Goal: Information Seeking & Learning: Understand process/instructions

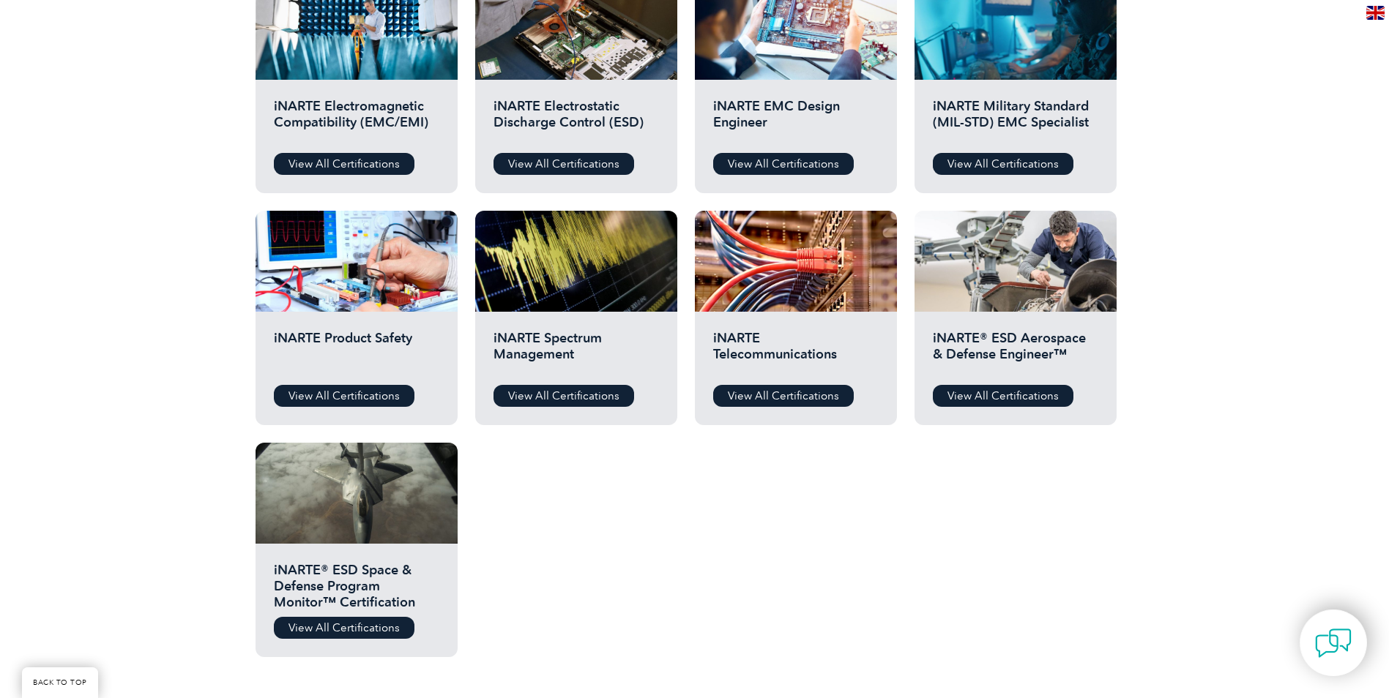
scroll to position [586, 0]
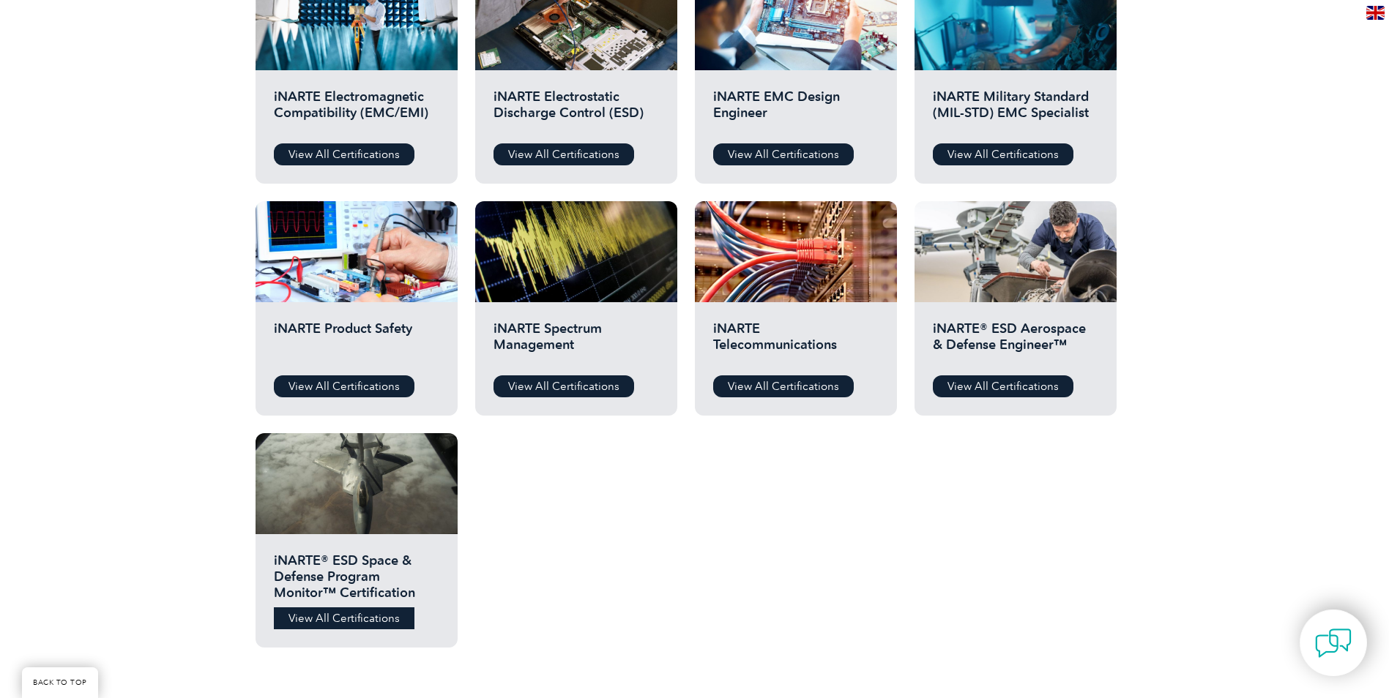
click at [327, 616] on link "View All Certifications" at bounding box center [344, 619] width 141 height 22
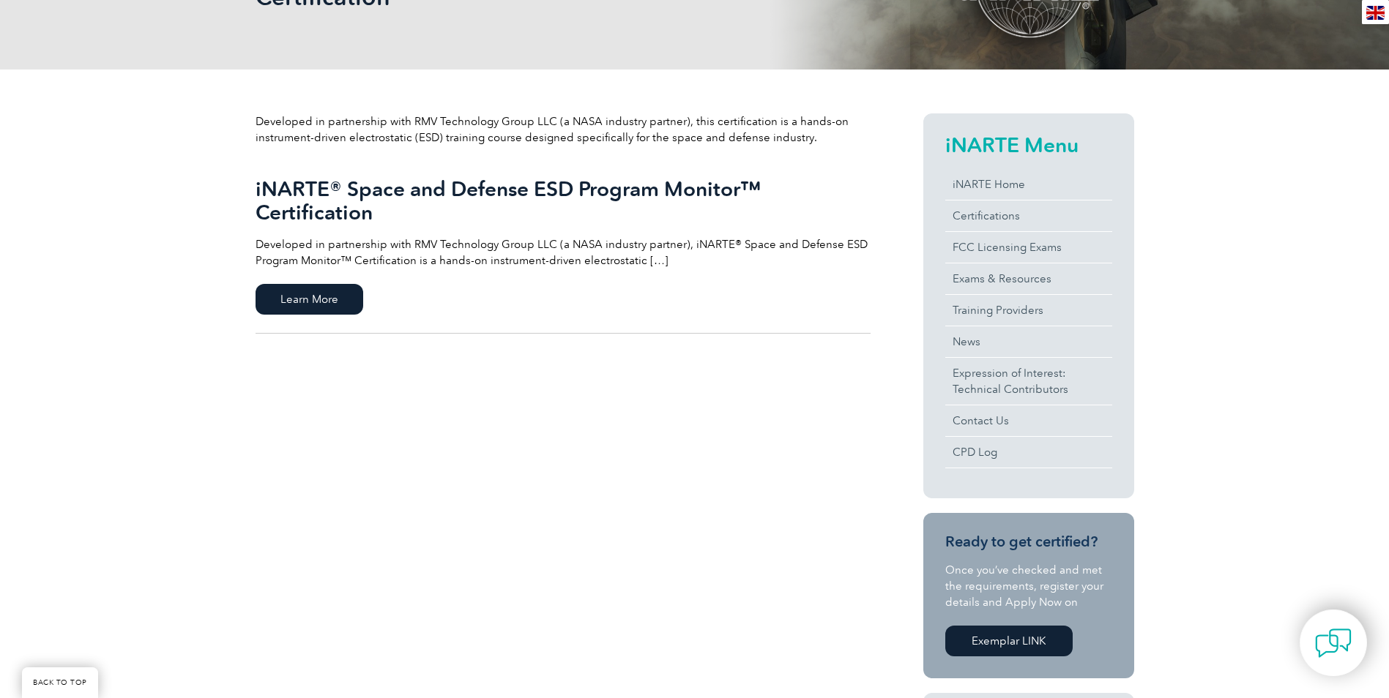
scroll to position [293, 0]
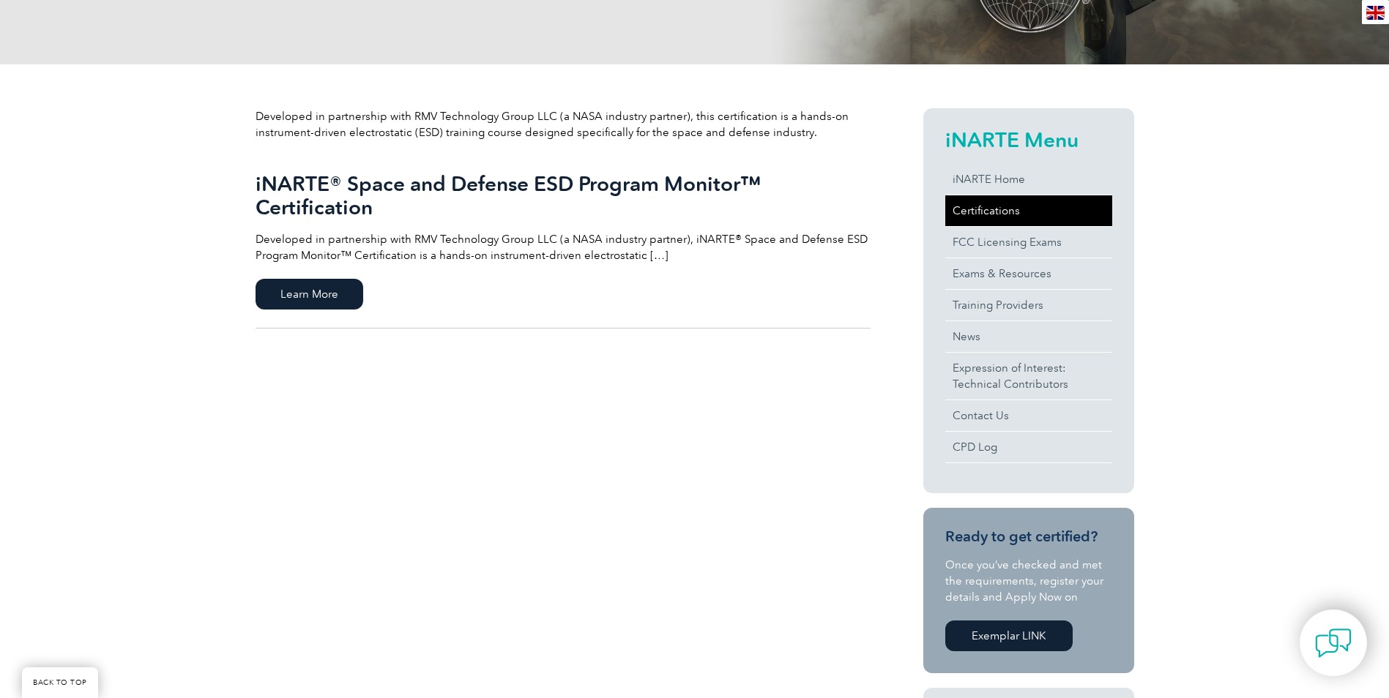
click at [965, 205] on link "Certifications" at bounding box center [1028, 210] width 167 height 31
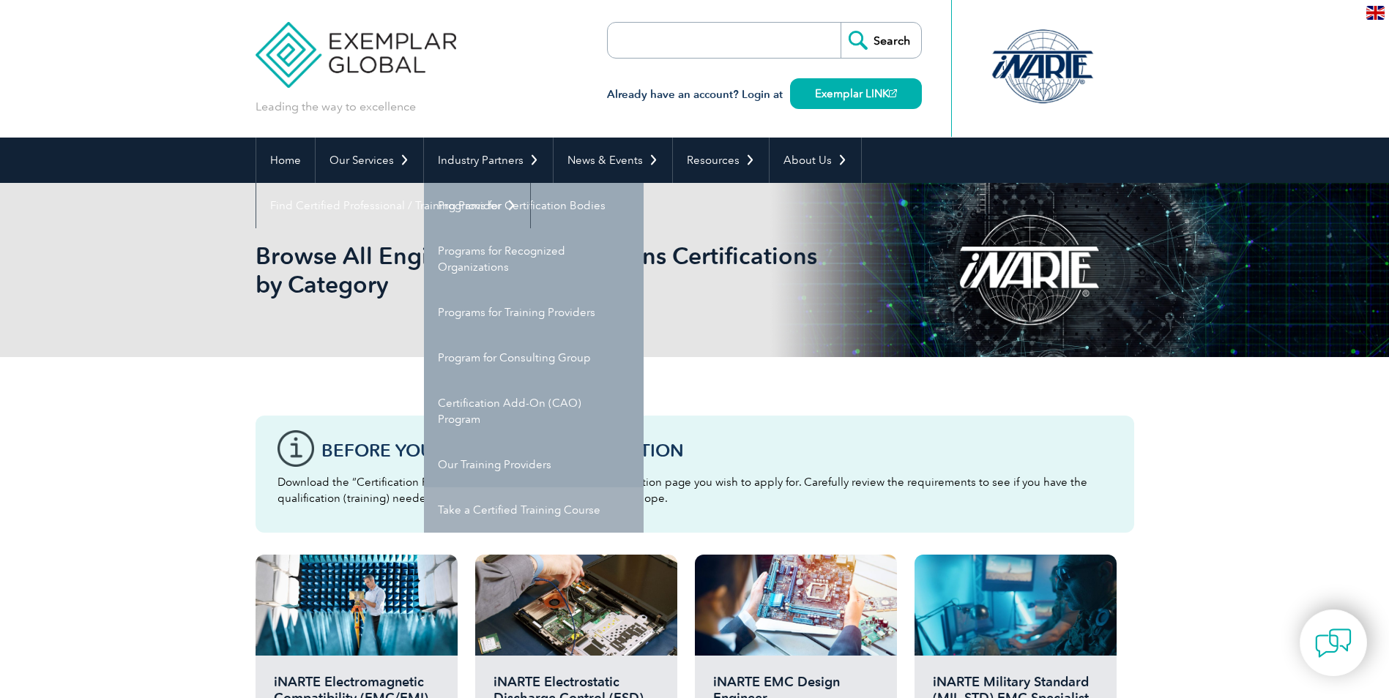
click at [529, 511] on link "Take a Certified Training Course" at bounding box center [534, 509] width 220 height 45
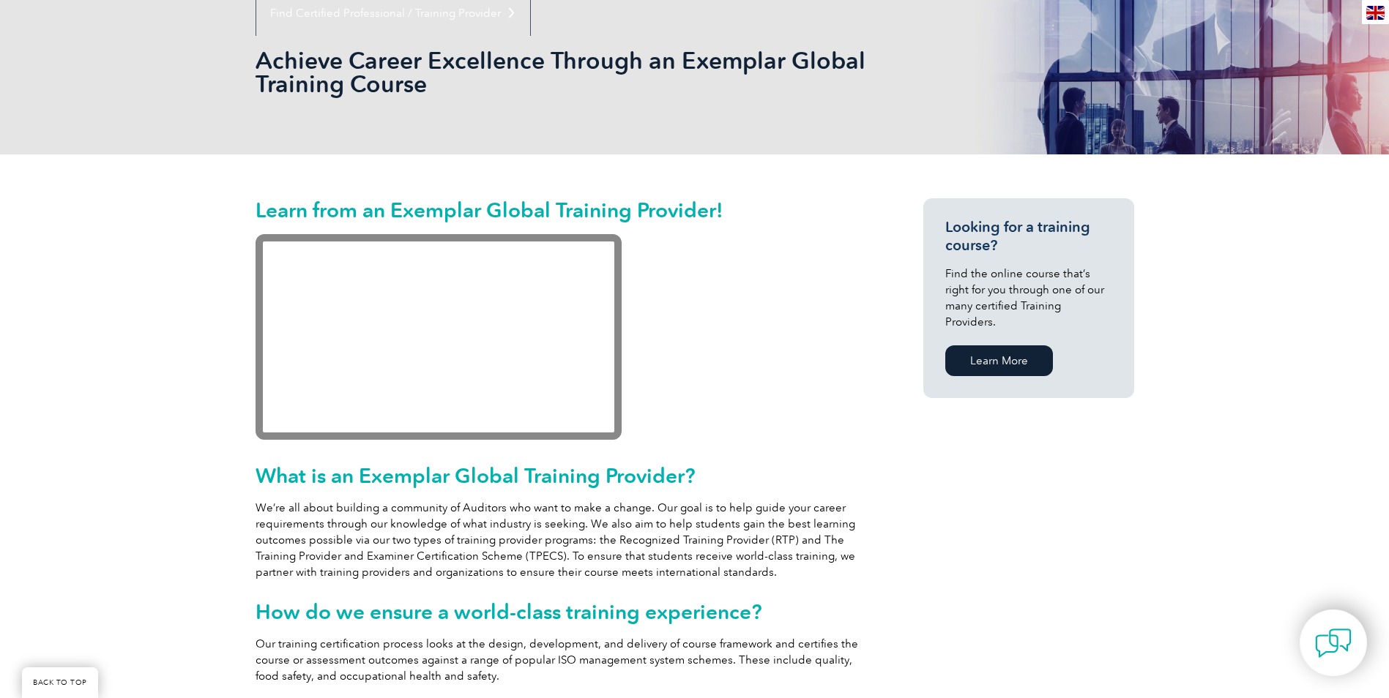
scroll to position [146, 0]
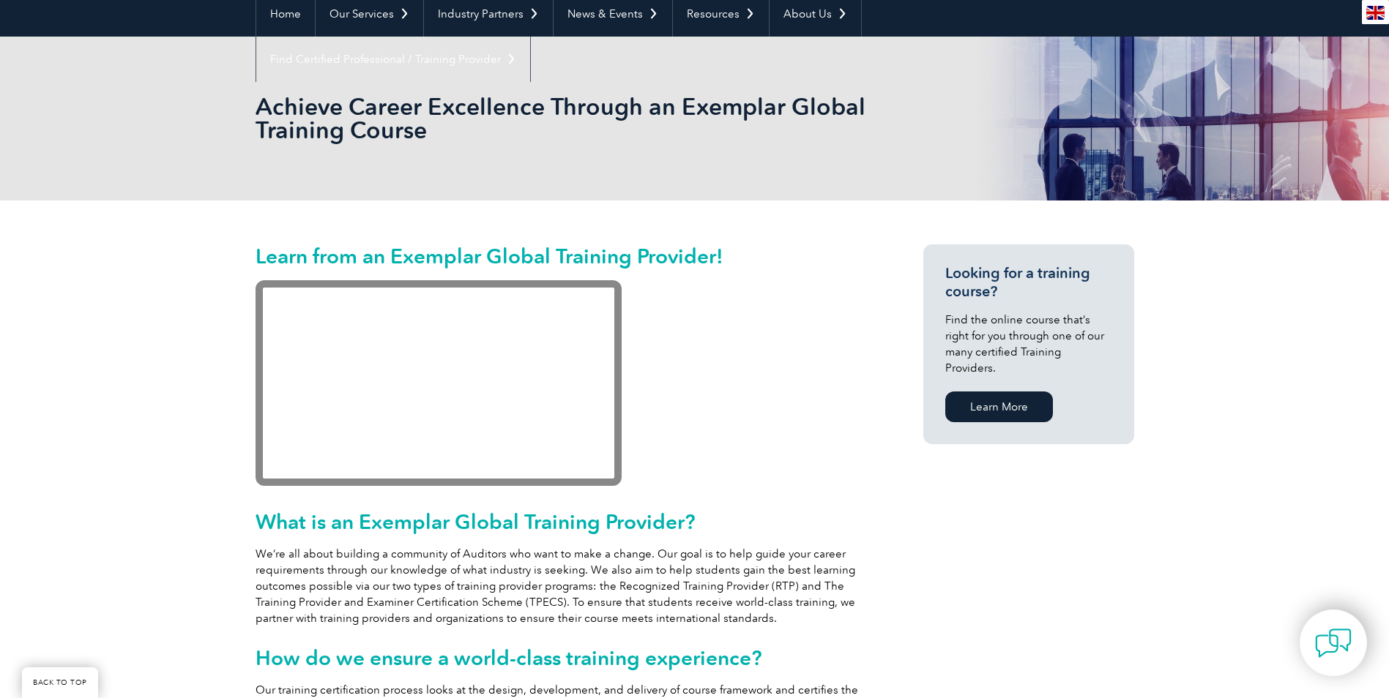
click at [1377, 19] on img at bounding box center [1375, 13] width 18 height 14
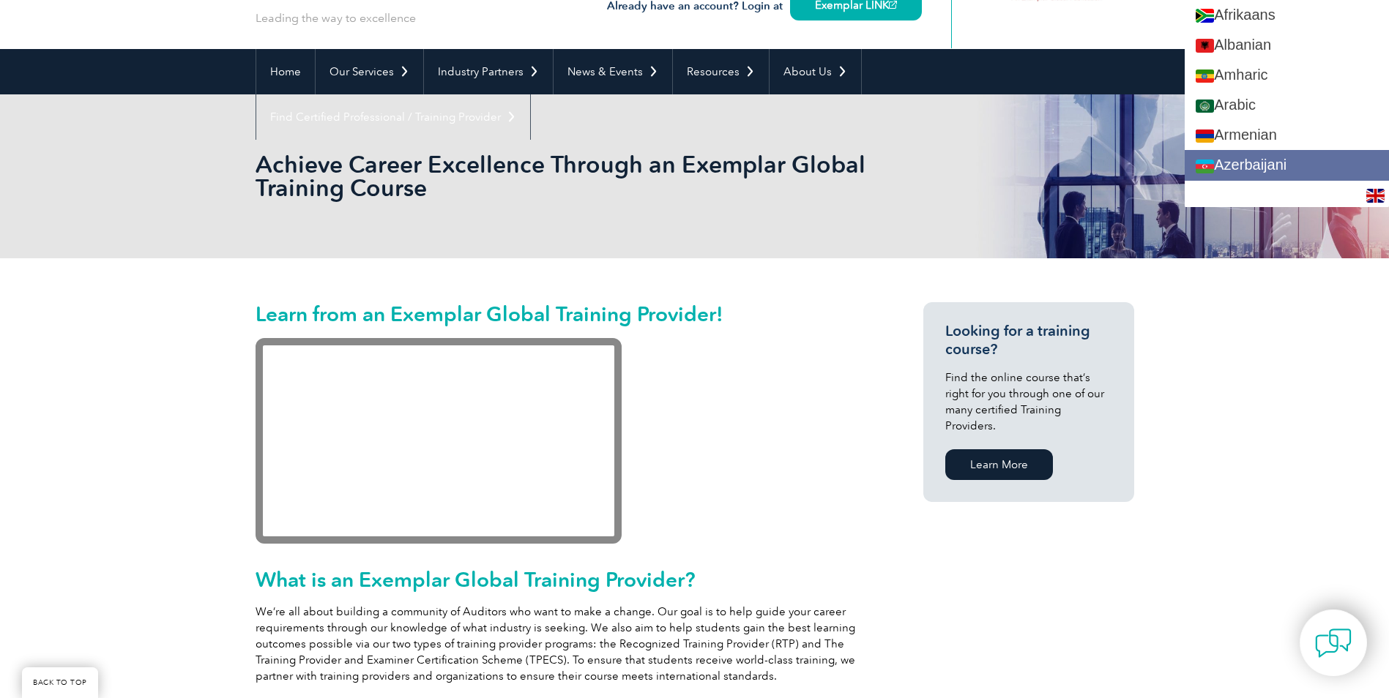
scroll to position [0, 0]
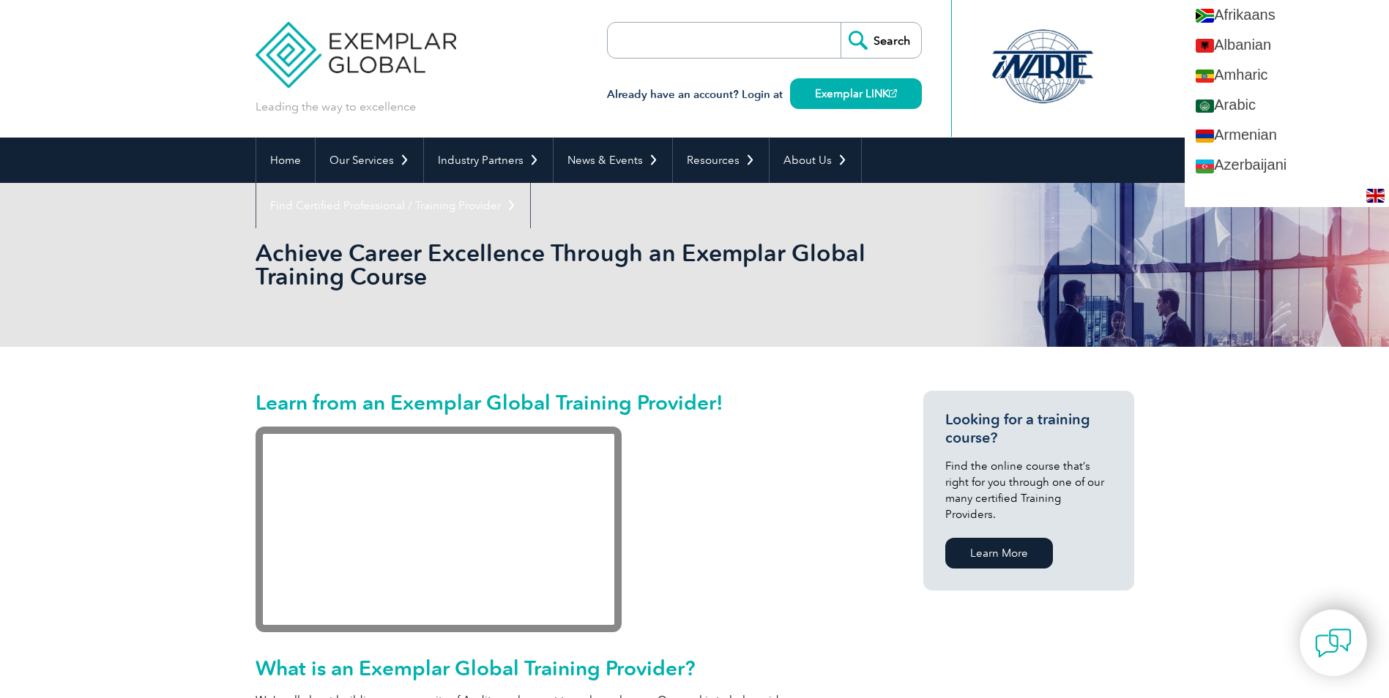
click at [1159, 86] on header "Leading the way to excellence Search" at bounding box center [694, 69] width 1389 height 138
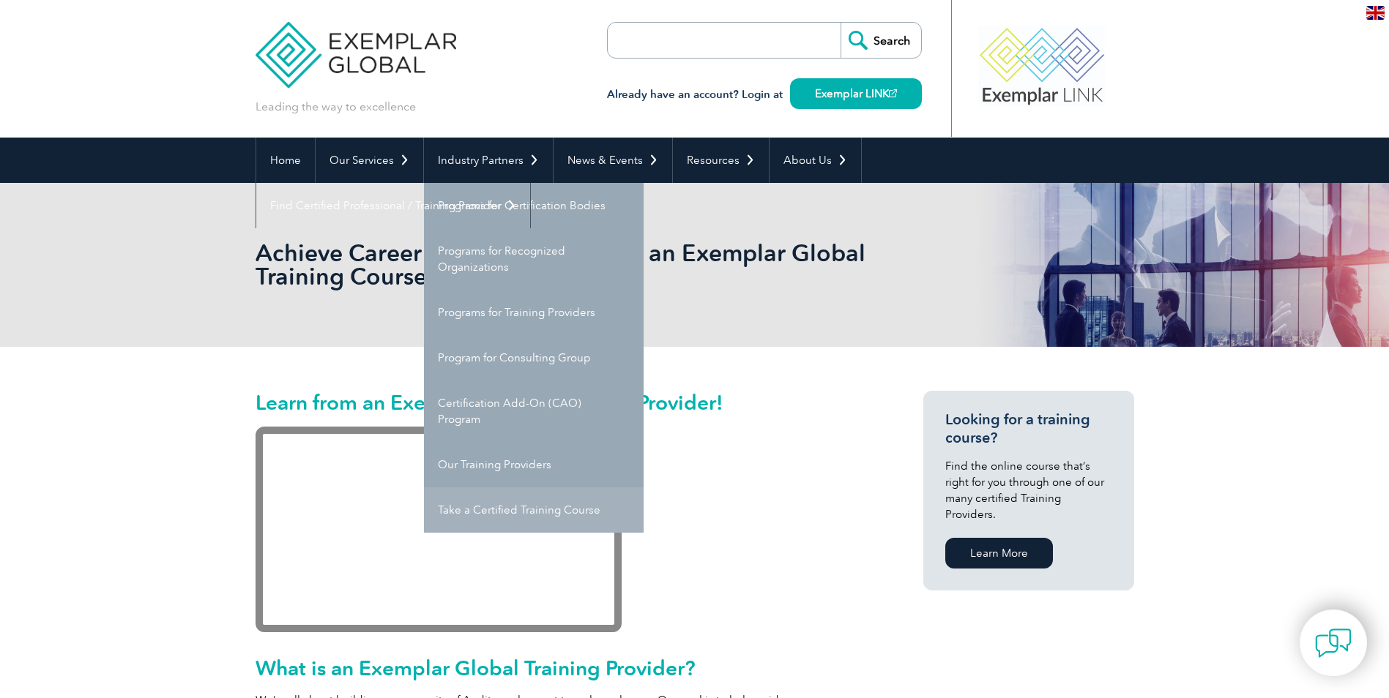
click at [520, 506] on link "Take a Certified Training Course" at bounding box center [534, 509] width 220 height 45
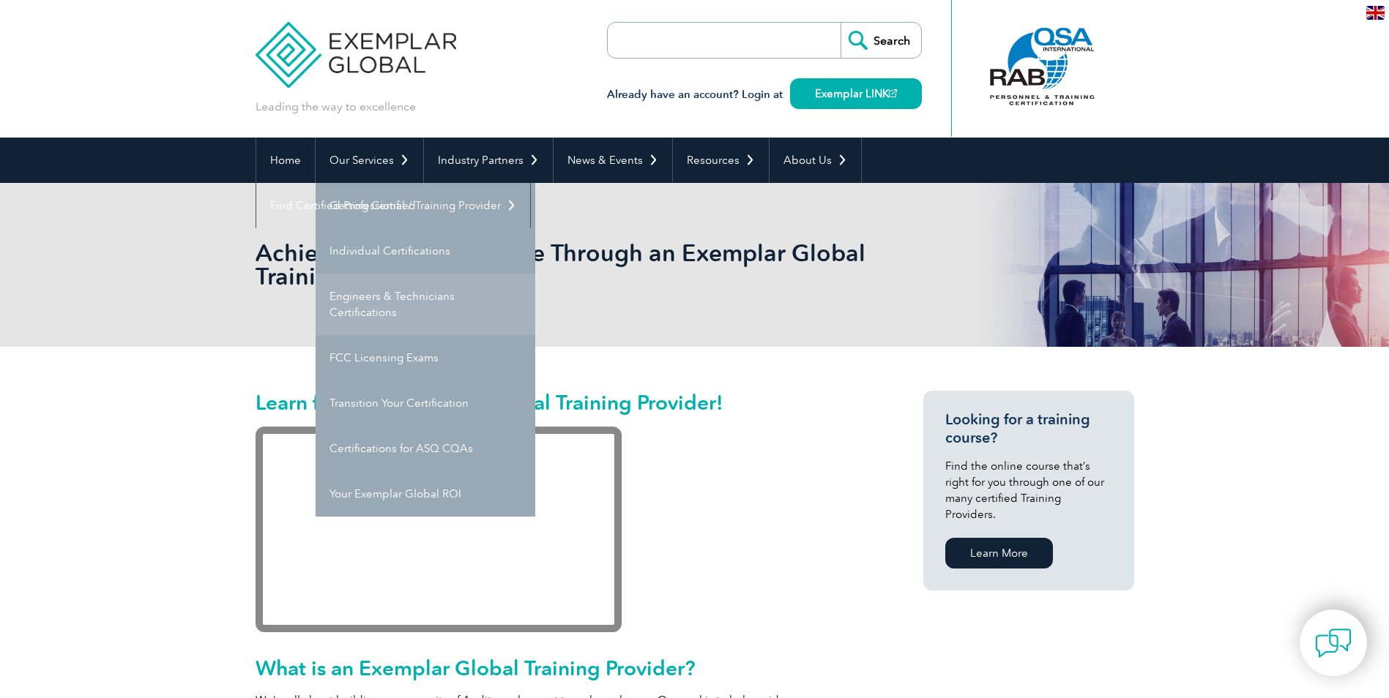
click at [476, 299] on link "Engineers & Technicians Certifications" at bounding box center [425, 304] width 220 height 61
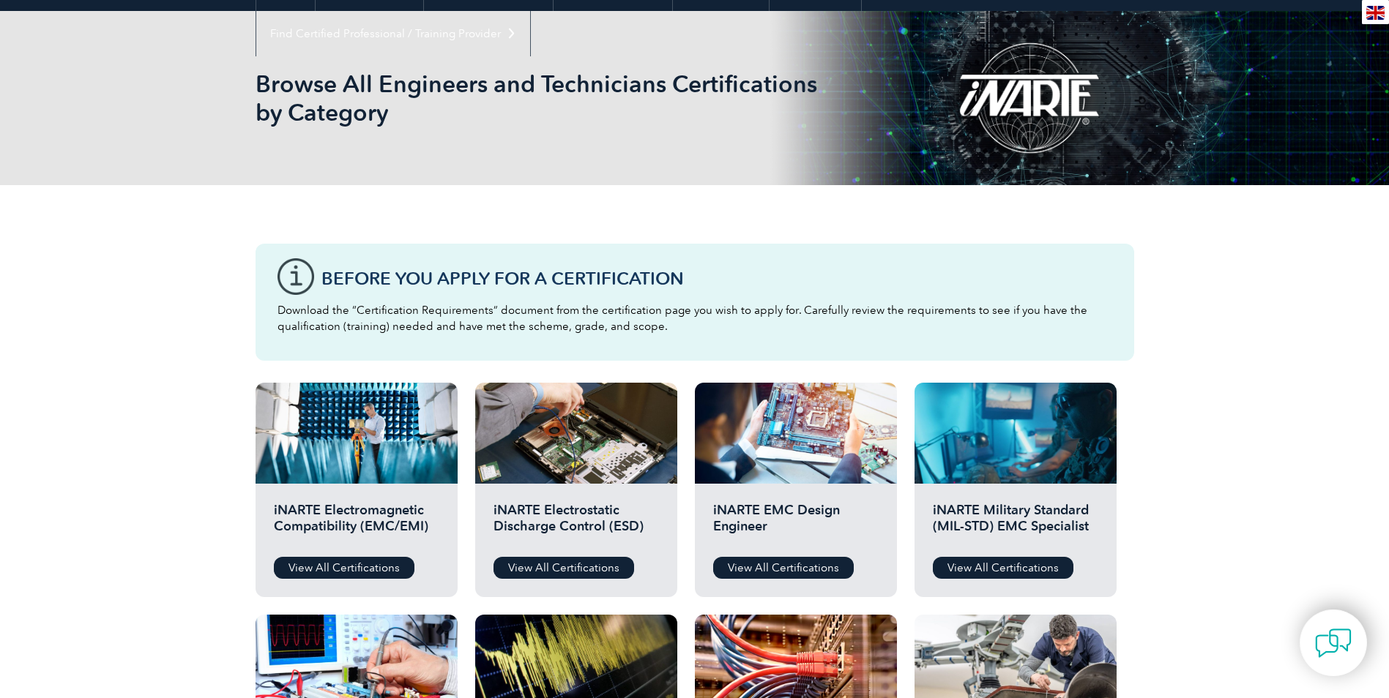
scroll to position [293, 0]
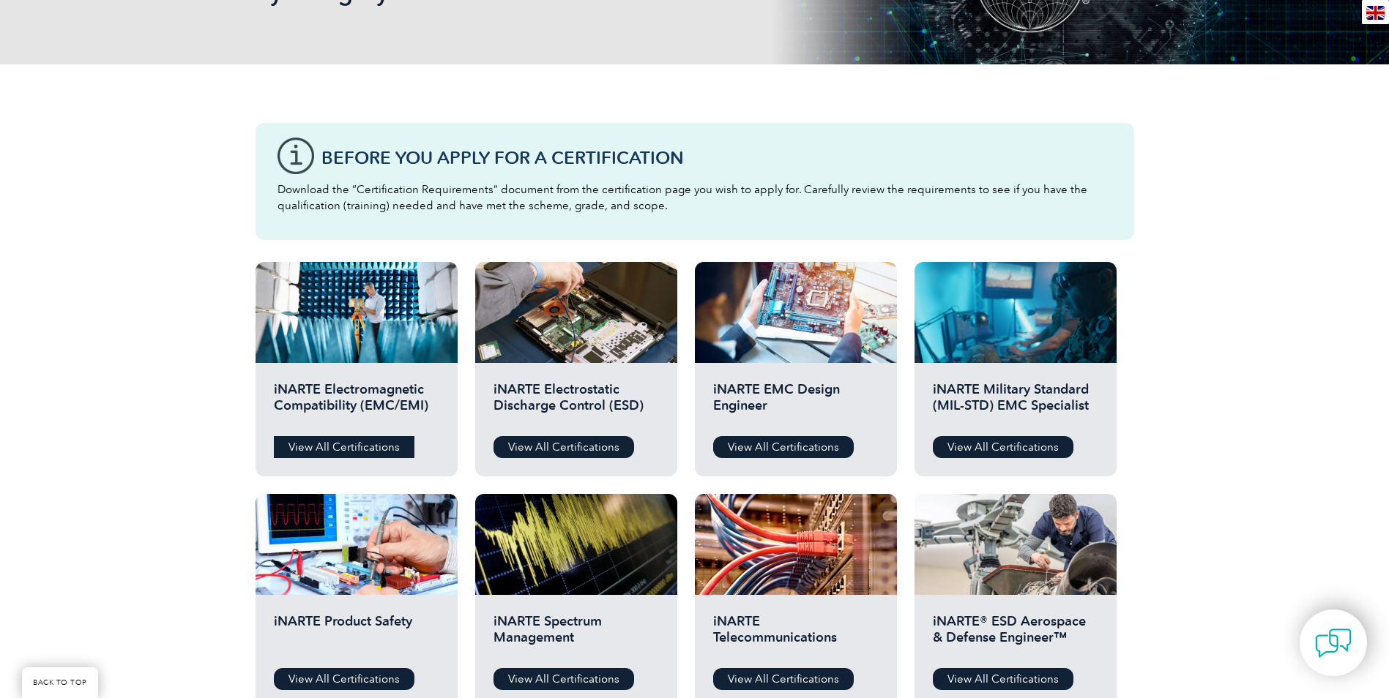
click at [334, 447] on link "View All Certifications" at bounding box center [344, 447] width 141 height 22
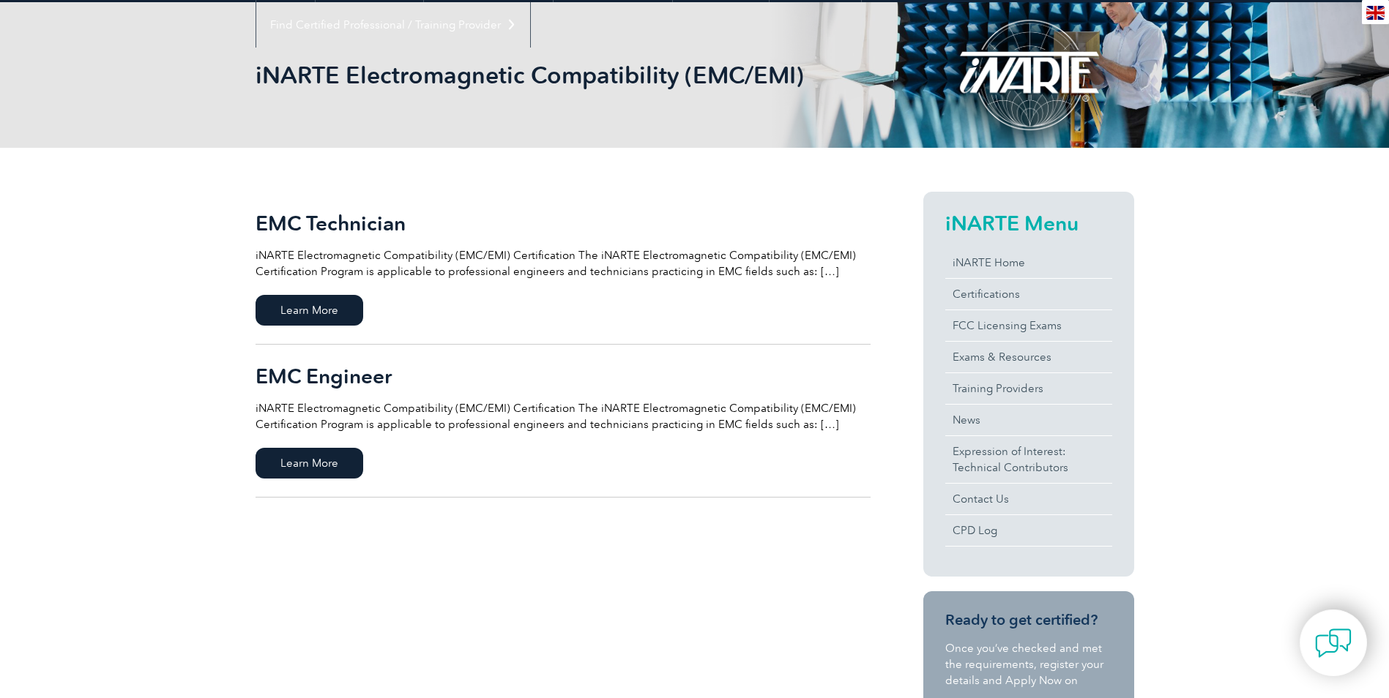
scroll to position [220, 0]
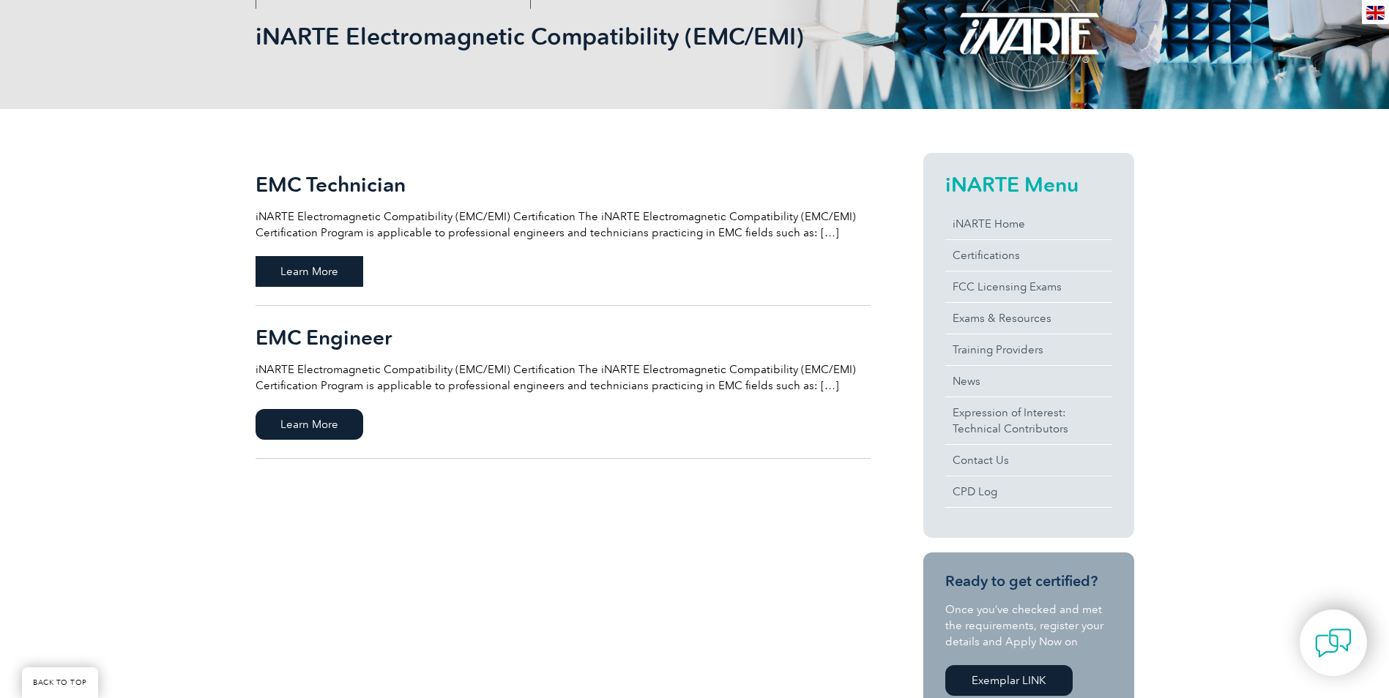
click at [296, 269] on span "Learn More" at bounding box center [309, 271] width 108 height 31
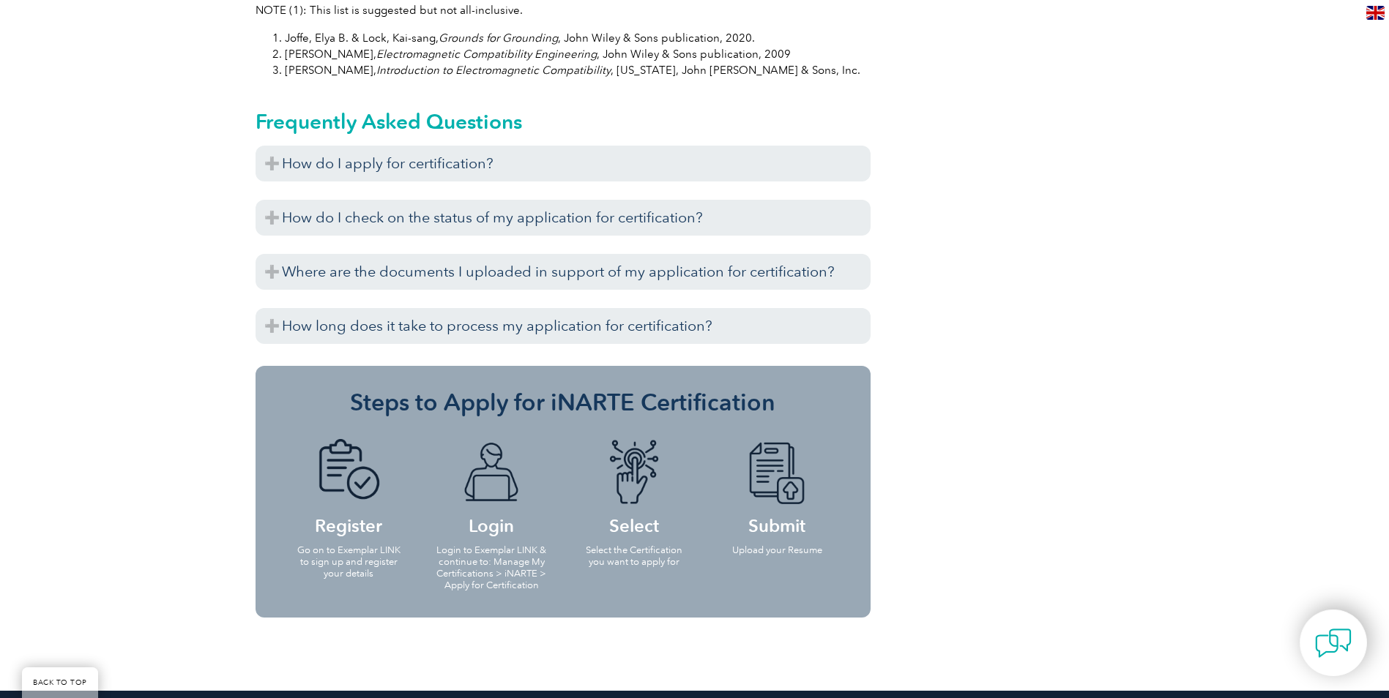
scroll to position [1610, 0]
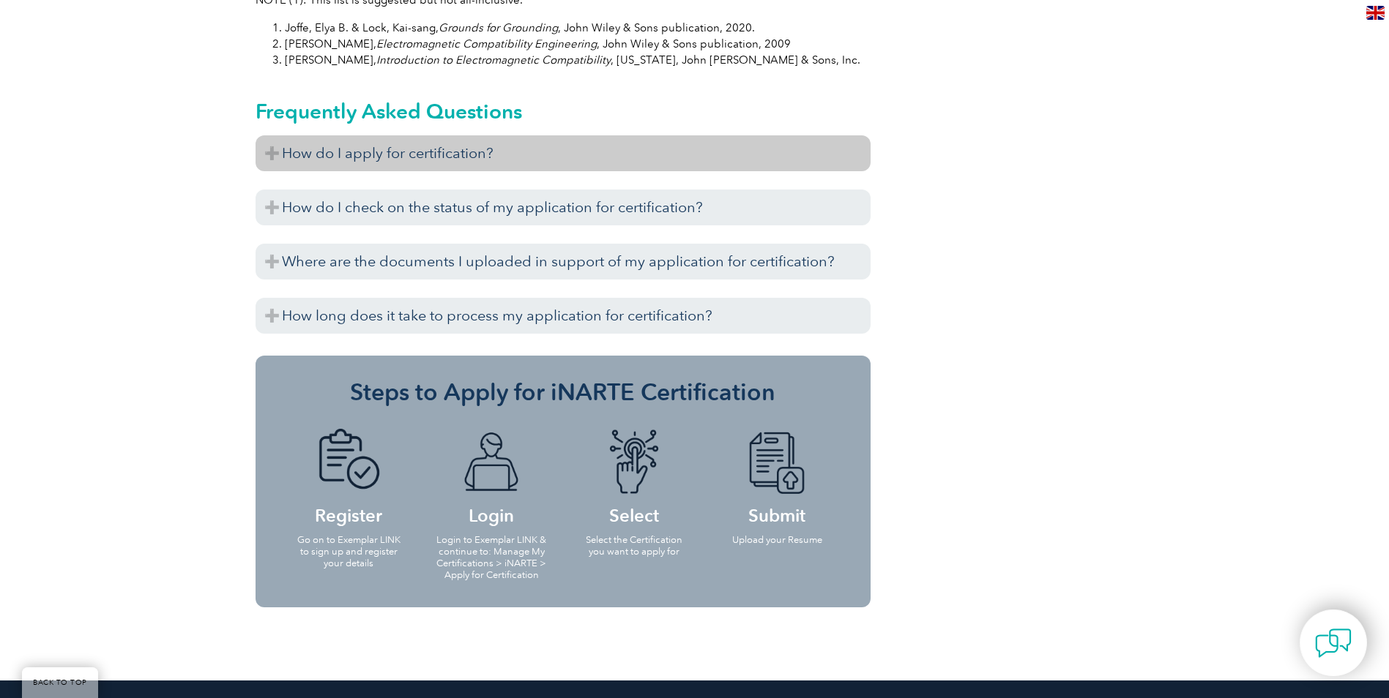
click at [269, 136] on h3 "How do I apply for certification?" at bounding box center [562, 153] width 615 height 36
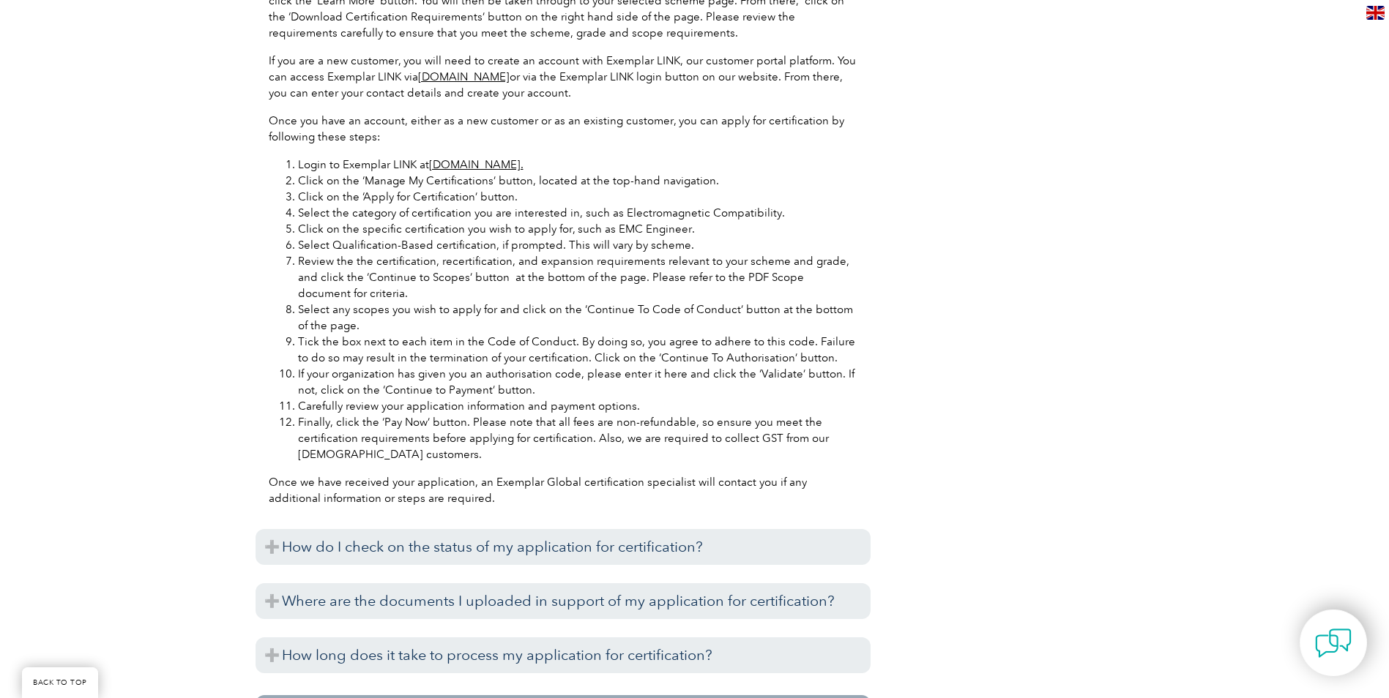
scroll to position [1903, 0]
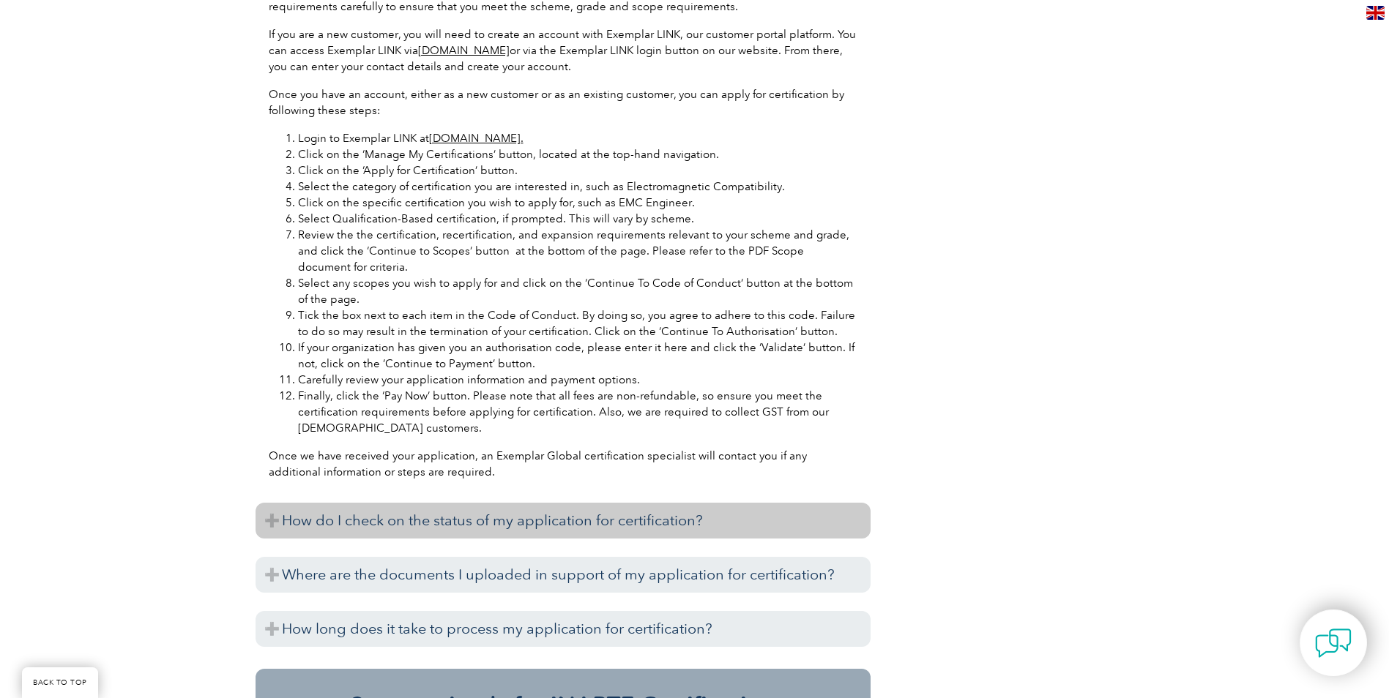
click at [273, 503] on h3 "How do I check on the status of my application for certification?" at bounding box center [562, 521] width 615 height 36
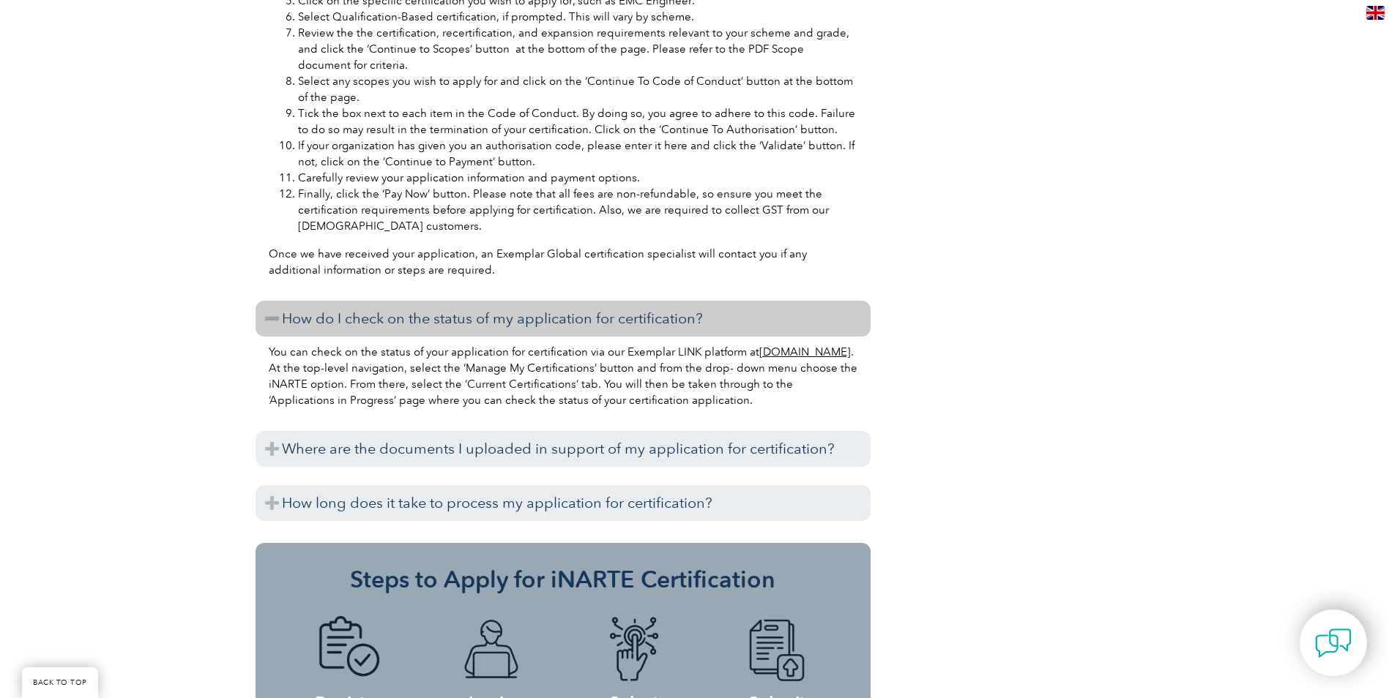
scroll to position [2123, 0]
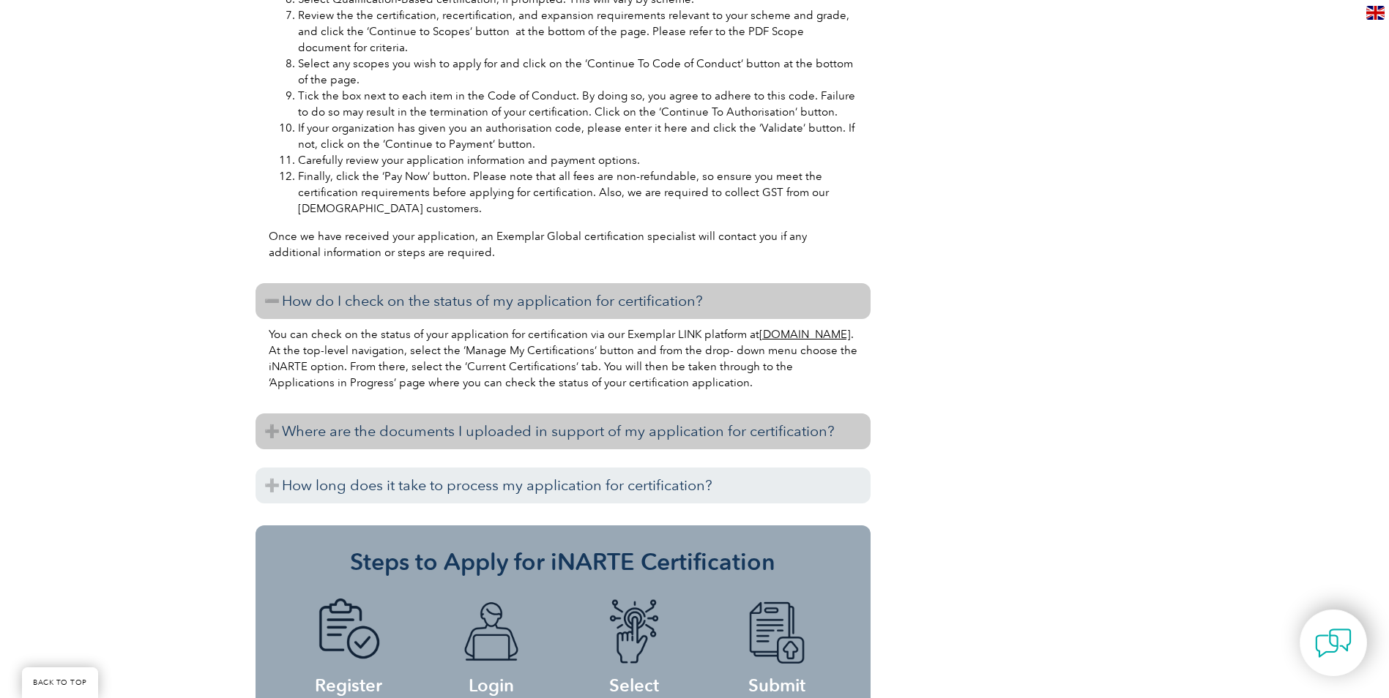
click at [269, 414] on h3 "Where are the documents I uploaded in support of my application for certificati…" at bounding box center [562, 432] width 615 height 36
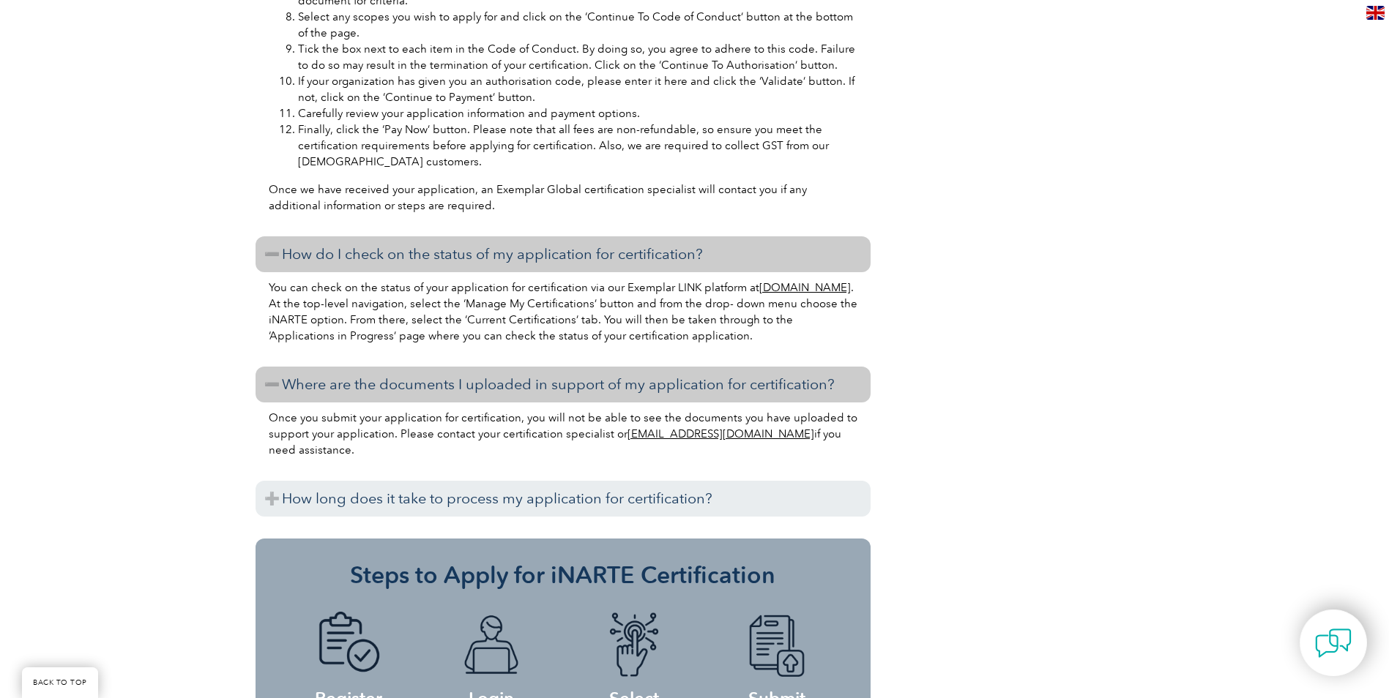
scroll to position [2196, 0]
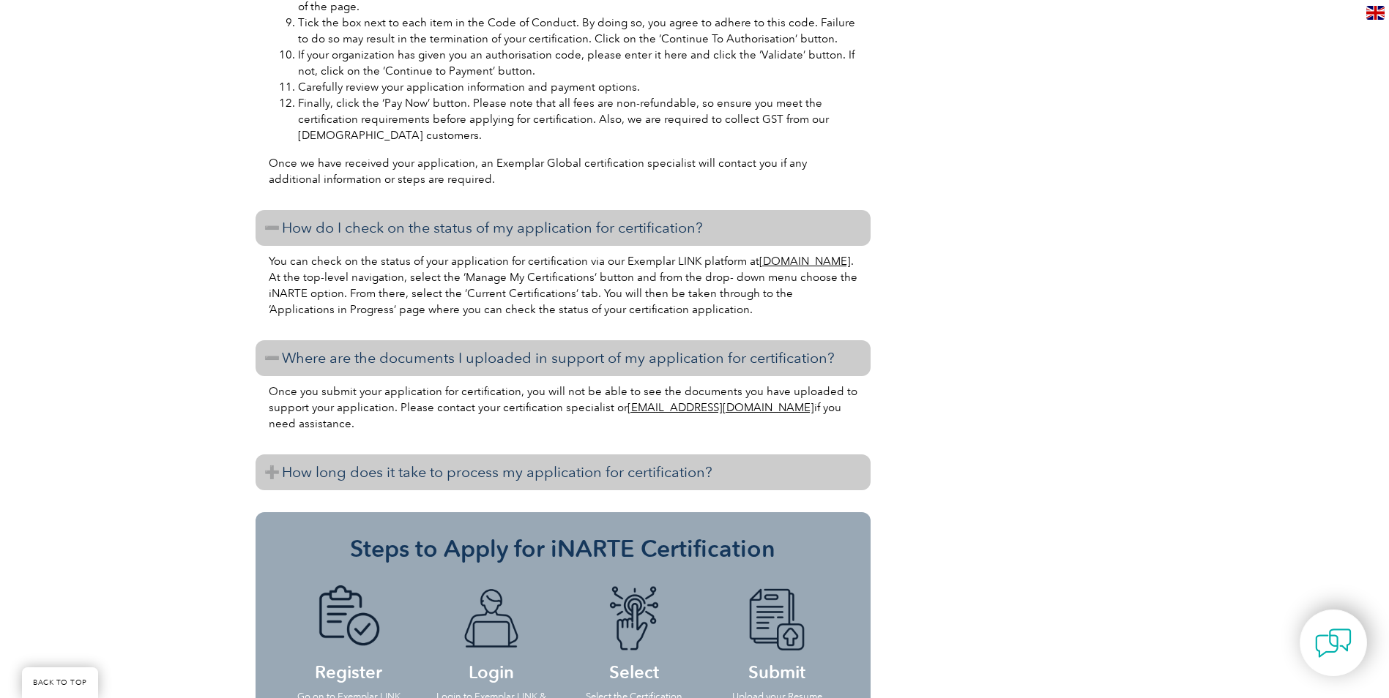
click at [269, 458] on h3 "How long does it take to process my application for certification?" at bounding box center [562, 473] width 615 height 36
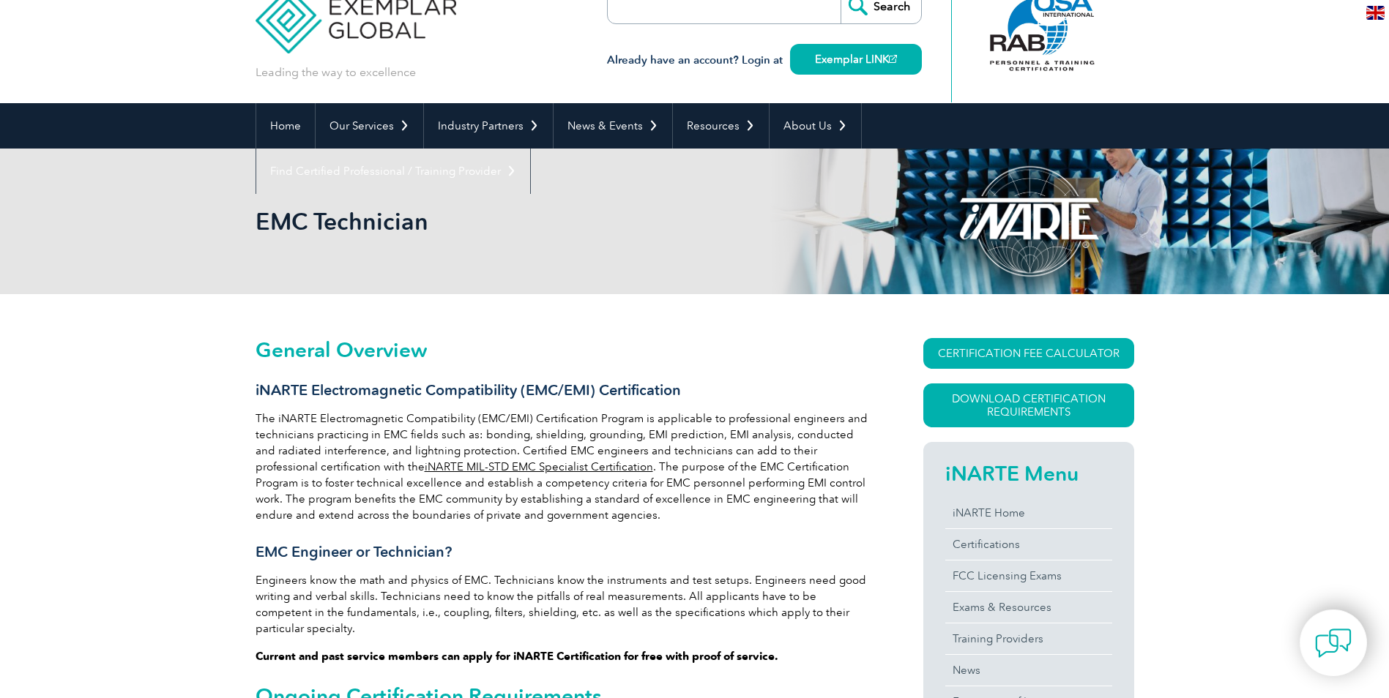
scroll to position [0, 0]
